Goal: Information Seeking & Learning: Understand process/instructions

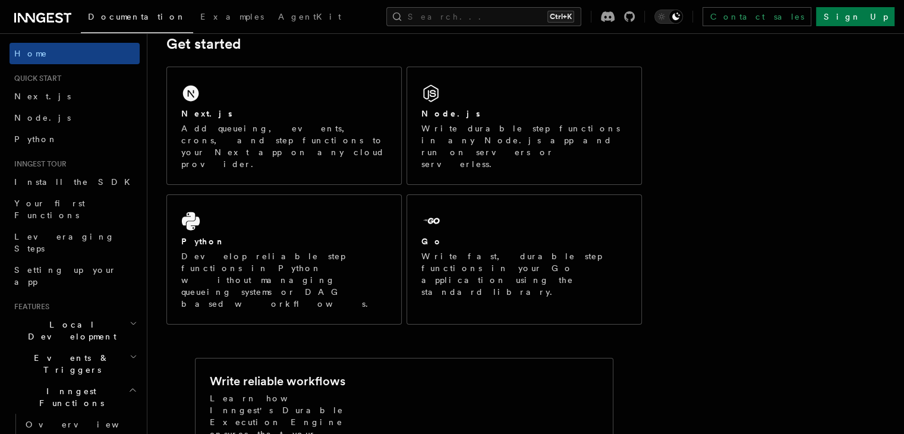
scroll to position [180, 0]
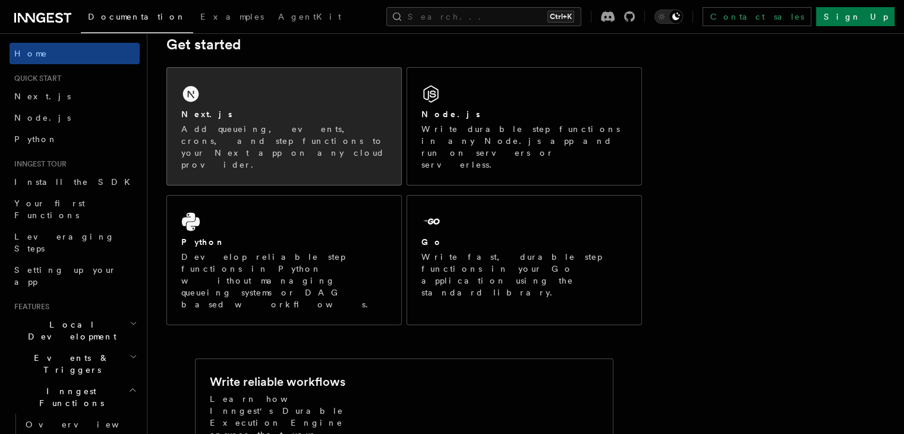
click at [280, 124] on p "Add queueing, events, crons, and step functions to your Next app on any cloud p…" at bounding box center [284, 147] width 206 height 48
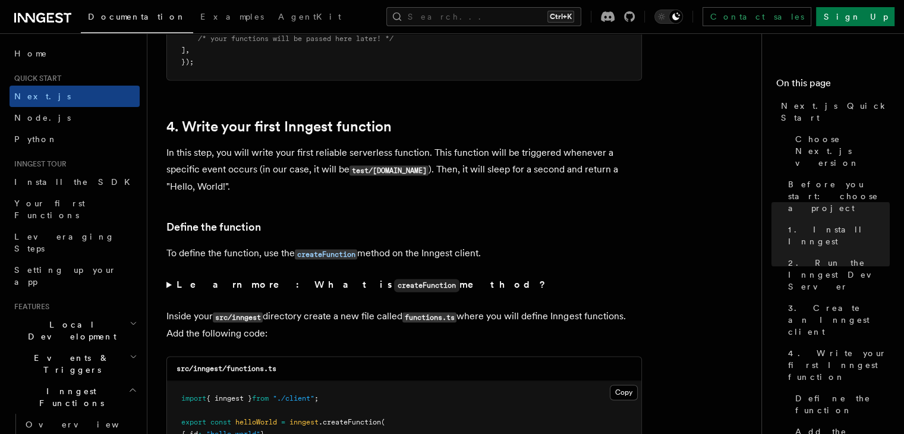
scroll to position [1849, 0]
click at [474, 18] on button "Search... Ctrl+K" at bounding box center [483, 16] width 195 height 19
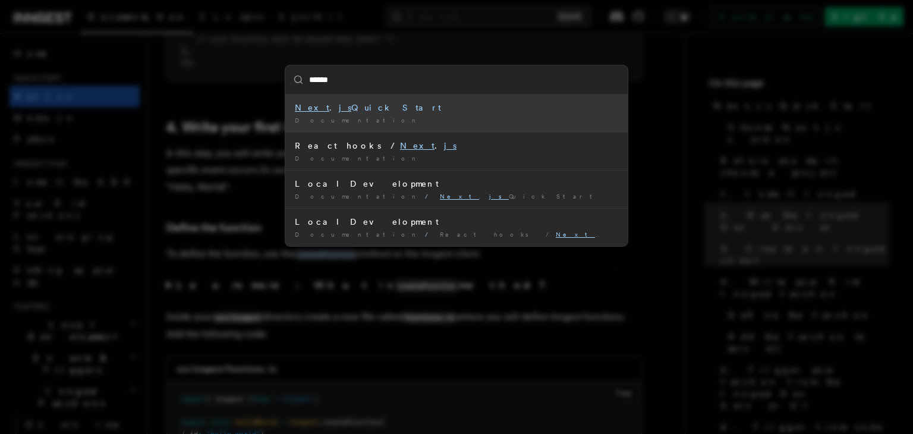
type input "*******"
click at [366, 113] on li "Next.js Quick Start Documentation /" at bounding box center [456, 113] width 342 height 37
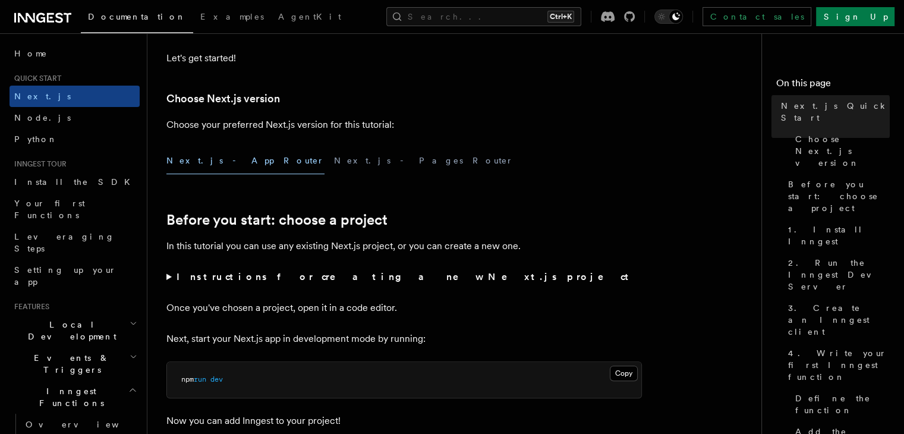
scroll to position [270, 0]
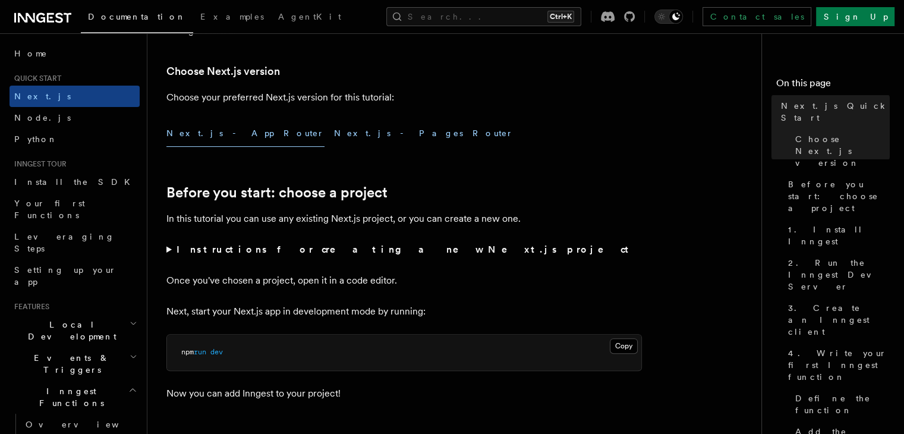
click at [334, 133] on button "Next.js - Pages Router" at bounding box center [424, 133] width 180 height 27
click at [216, 137] on button "Next.js - App Router" at bounding box center [245, 133] width 158 height 27
click at [170, 246] on summary "Instructions for creating a new Next.js project" at bounding box center [404, 249] width 476 height 17
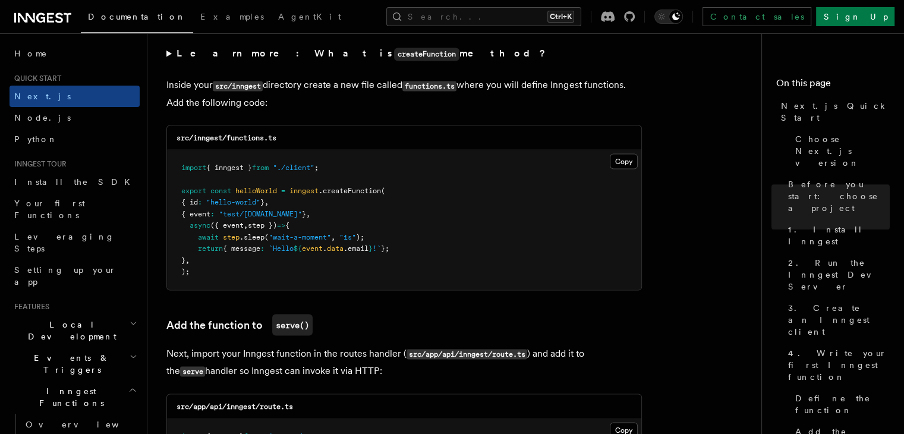
scroll to position [2275, 0]
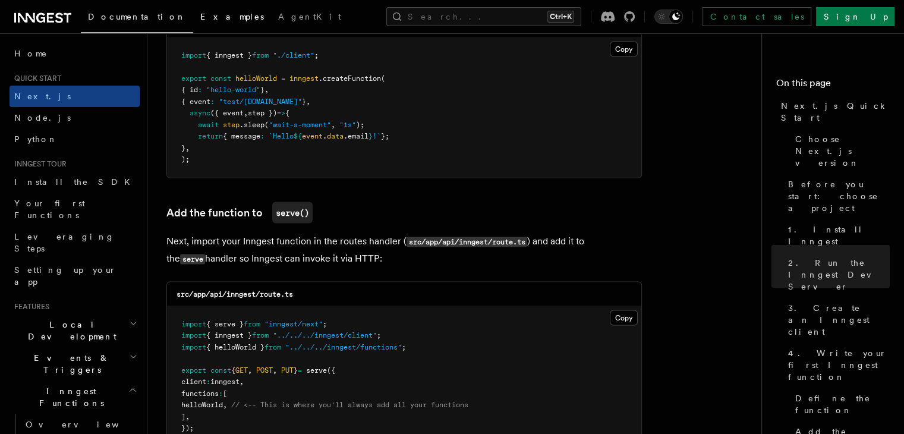
scroll to position [1849, 0]
